Goal: Contribute content: Add original content to the website for others to see

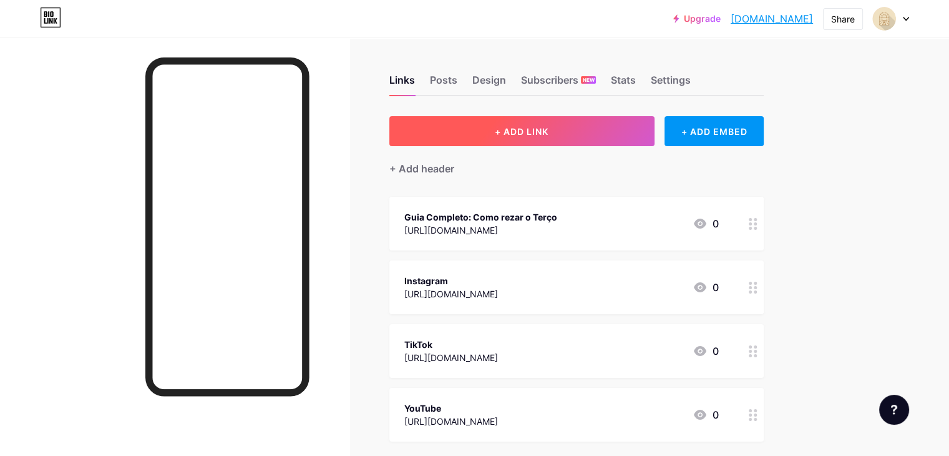
click at [643, 129] on button "+ ADD LINK" at bounding box center [521, 131] width 265 height 30
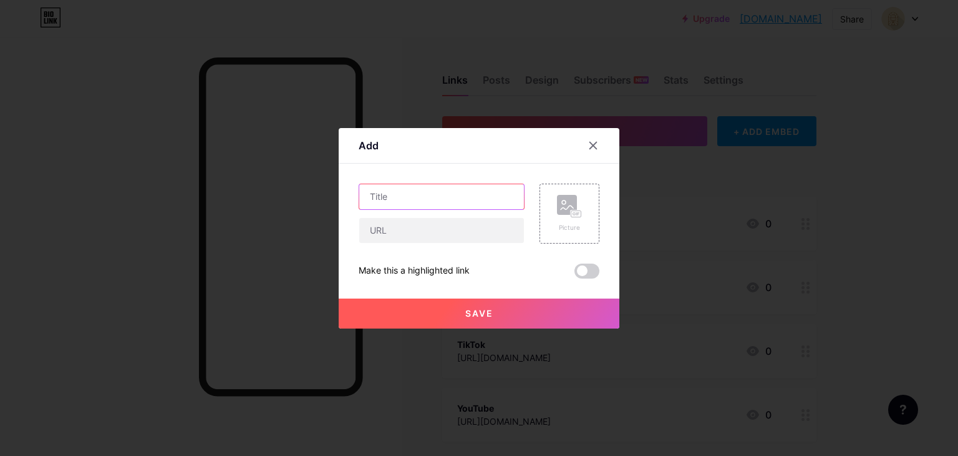
click at [412, 205] on input "text" at bounding box center [441, 196] width 165 height 25
type input "Quaresma de [GEOGRAPHIC_DATA][PERSON_NAME]"
click at [435, 227] on input "text" at bounding box center [441, 230] width 165 height 25
paste input "[URL][DOMAIN_NAME]"
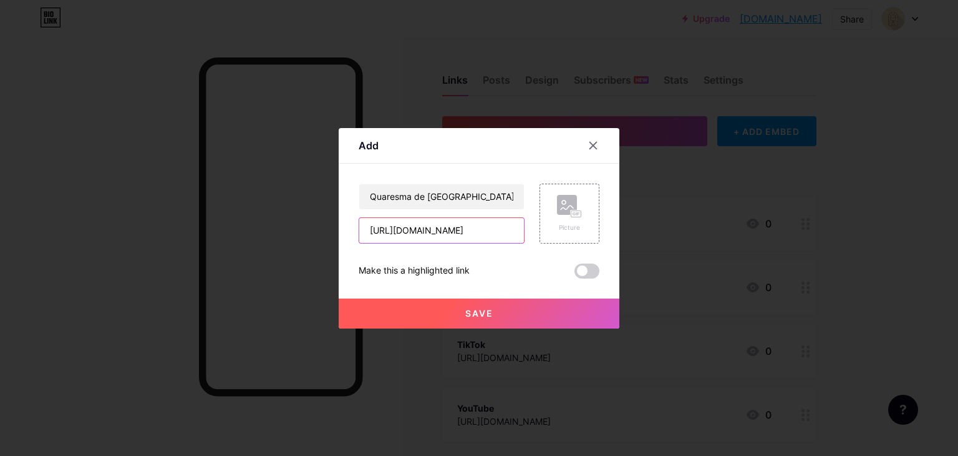
type input "[URL][DOMAIN_NAME]"
click at [494, 306] on button "Save" at bounding box center [479, 313] width 281 height 30
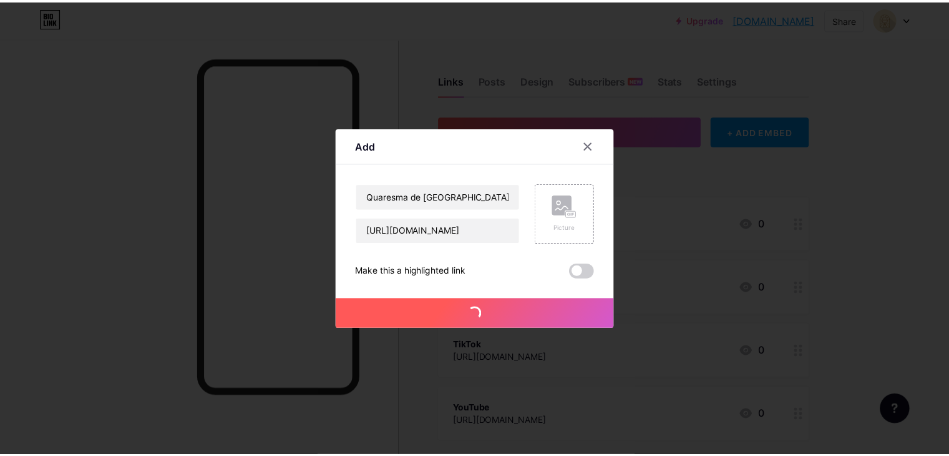
scroll to position [0, 0]
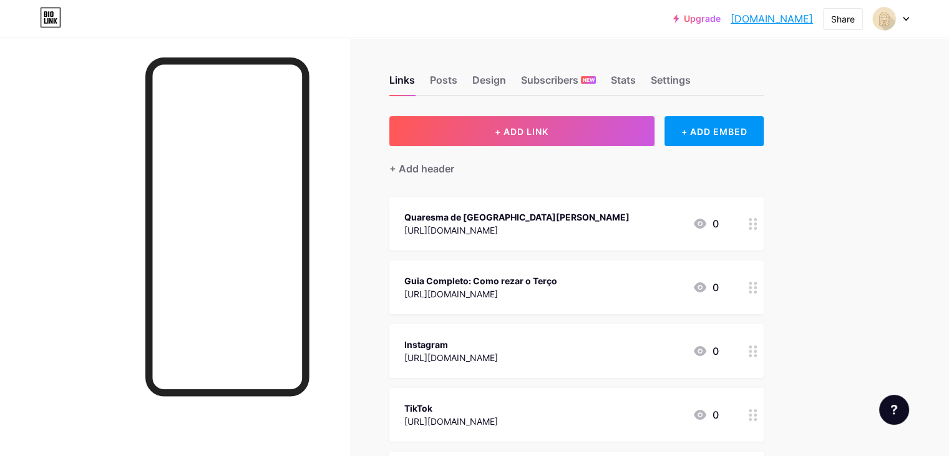
click at [905, 222] on div "Upgrade viacatolicabr.b... [DOMAIN_NAME] Share Switch accounts Via [DEMOGRAPHIC…" at bounding box center [474, 325] width 949 height 650
click at [588, 223] on div "[URL][DOMAIN_NAME]" at bounding box center [516, 229] width 225 height 13
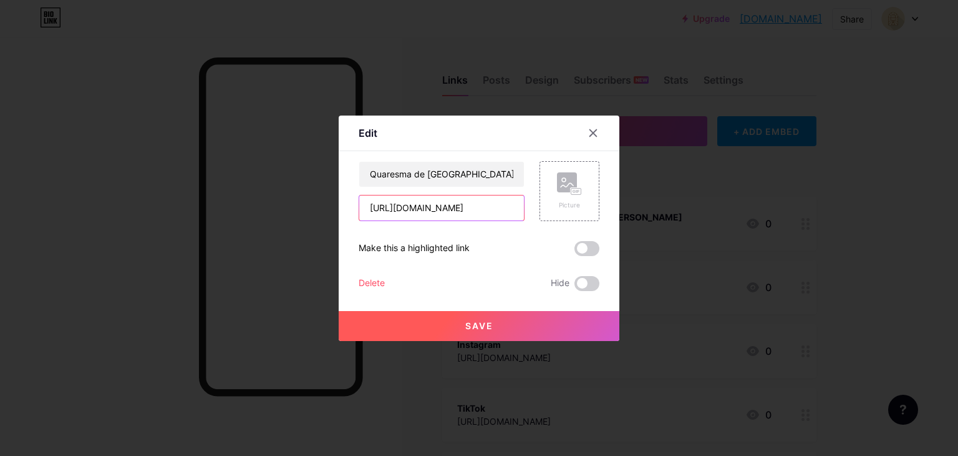
click at [464, 203] on input "[URL][DOMAIN_NAME]" at bounding box center [441, 207] width 165 height 25
click at [464, 205] on input "[URL][DOMAIN_NAME]" at bounding box center [441, 207] width 165 height 25
click at [465, 205] on input "[URL][DOMAIN_NAME]" at bounding box center [441, 207] width 165 height 25
click at [595, 135] on div at bounding box center [593, 133] width 22 height 22
